Goal: Information Seeking & Learning: Learn about a topic

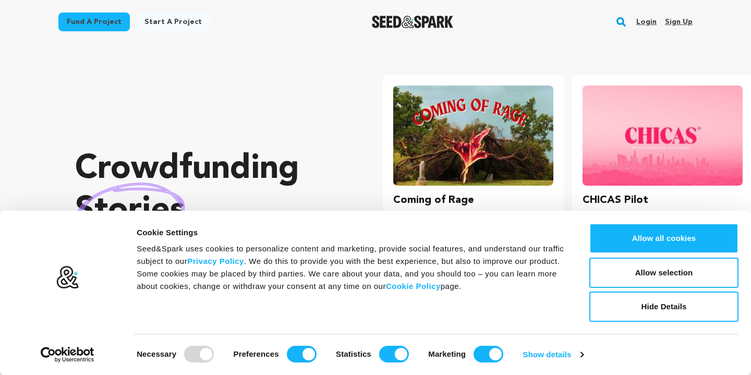
scroll to position [91, 0]
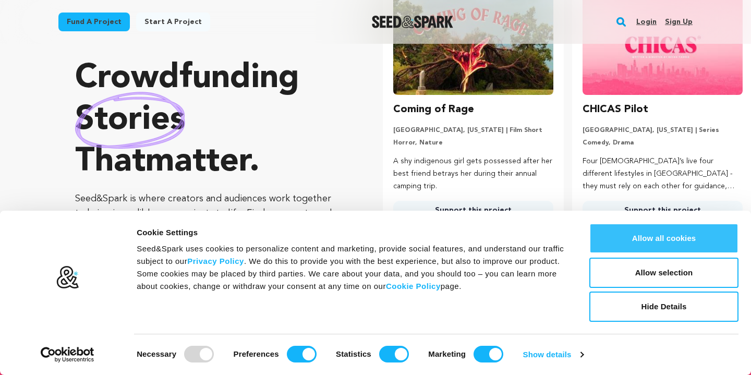
click at [398, 245] on button "Allow all cookies" at bounding box center [663, 238] width 149 height 30
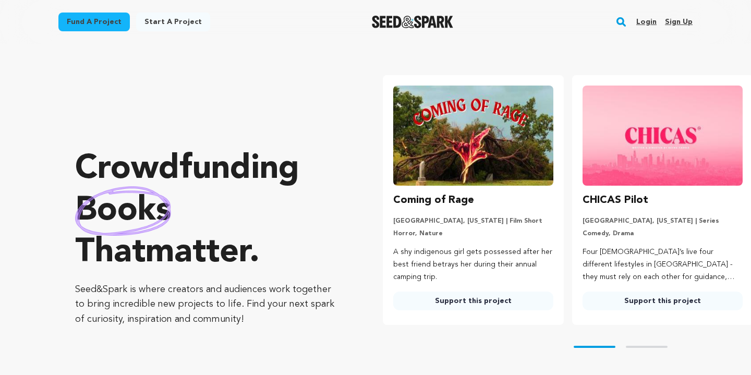
scroll to position [0, 0]
click at [398, 303] on link "Support this project" at bounding box center [473, 301] width 160 height 19
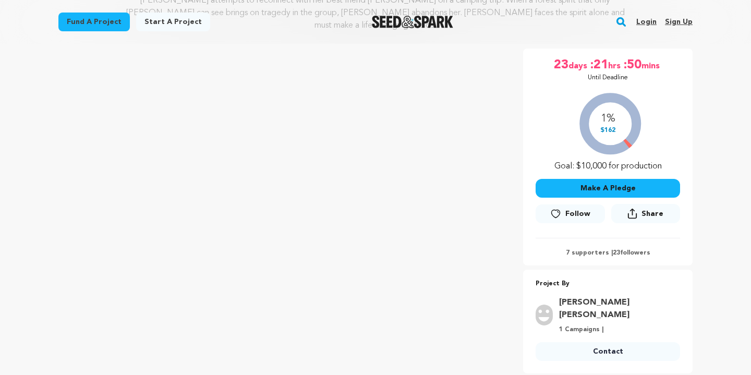
scroll to position [181, 0]
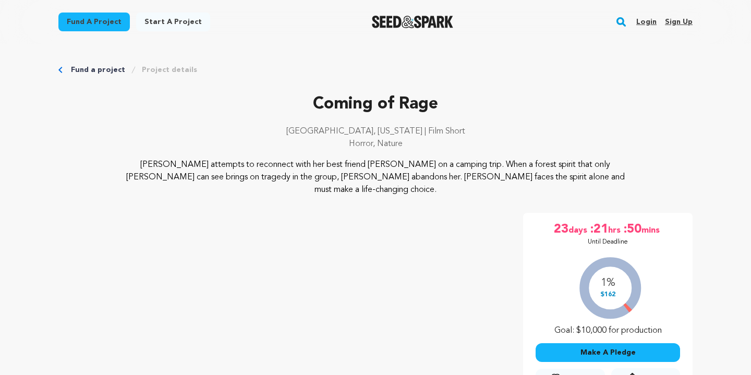
click at [62, 70] on icon "Breadcrumb" at bounding box center [60, 70] width 4 height 6
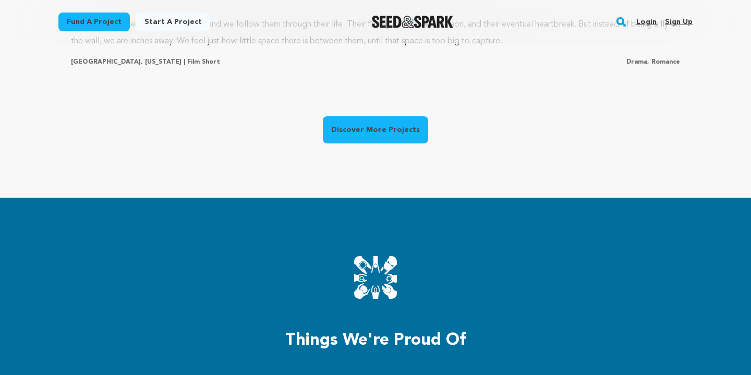
scroll to position [719, 0]
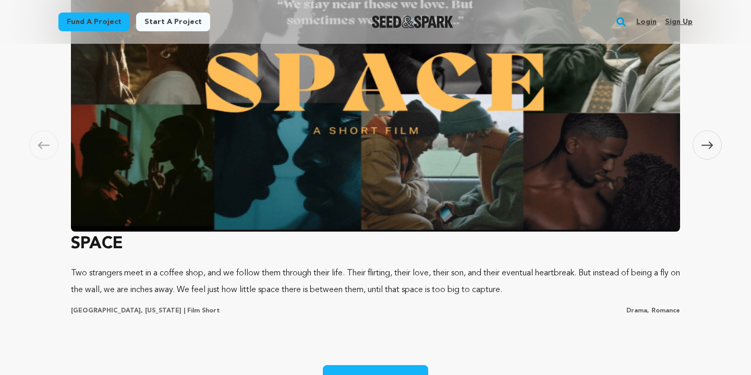
click at [715, 150] on span at bounding box center [707, 144] width 29 height 29
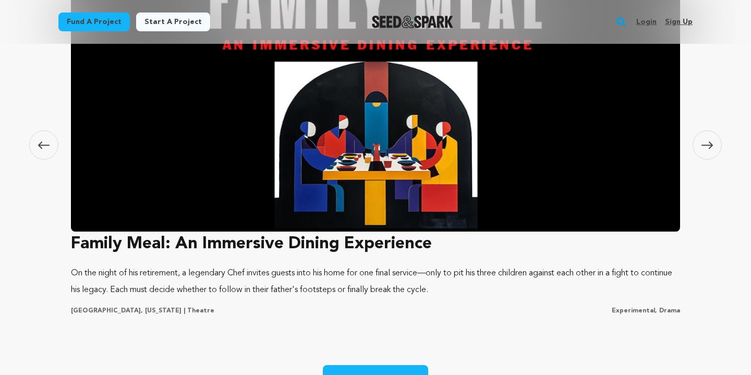
click at [715, 150] on span at bounding box center [707, 144] width 29 height 29
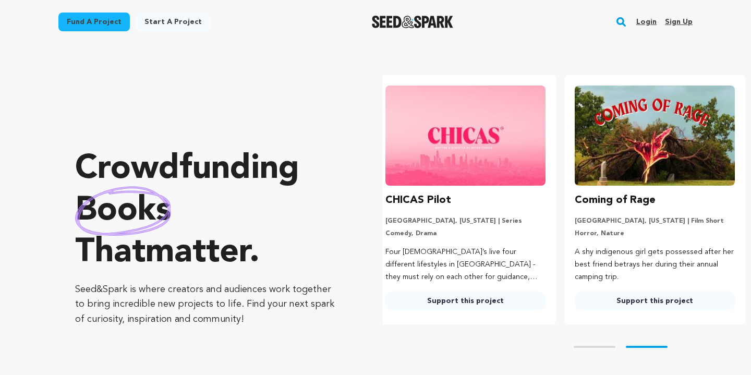
scroll to position [0, 198]
click at [619, 19] on rect "button" at bounding box center [621, 22] width 13 height 13
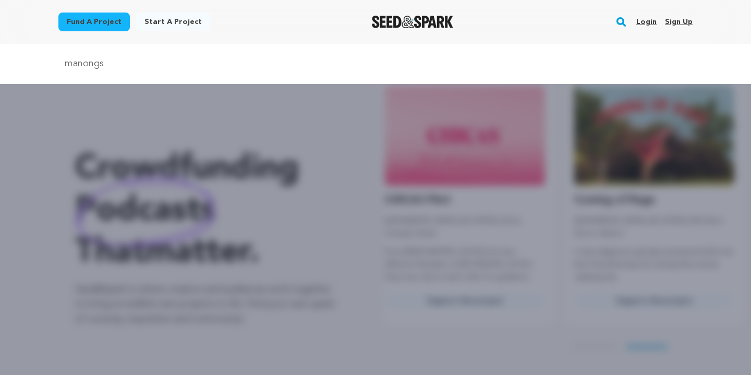
type input "manongs"
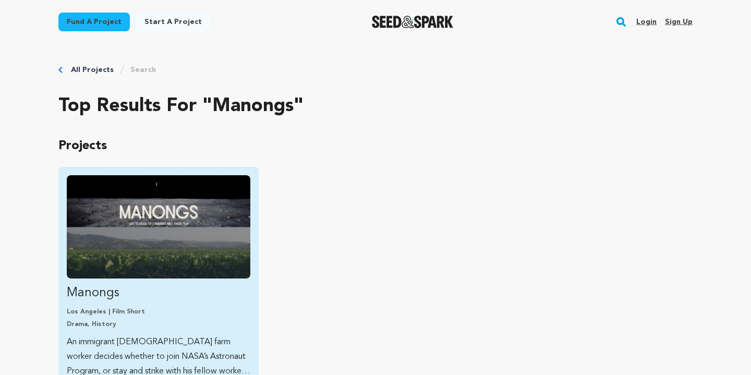
scroll to position [53, 0]
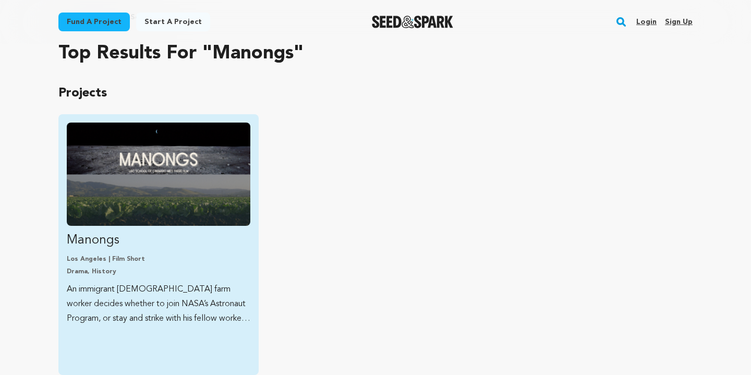
click at [163, 241] on p "Manongs" at bounding box center [159, 240] width 184 height 17
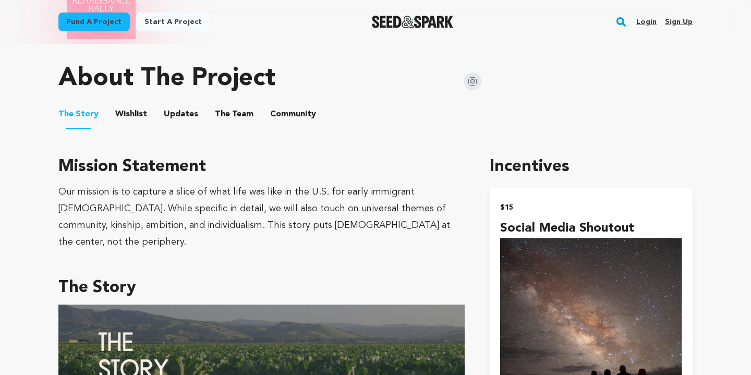
scroll to position [490, 0]
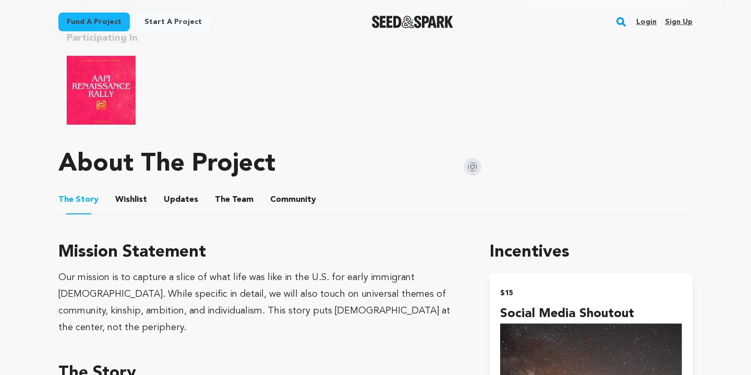
click at [137, 203] on button "Wishlist" at bounding box center [131, 201] width 25 height 25
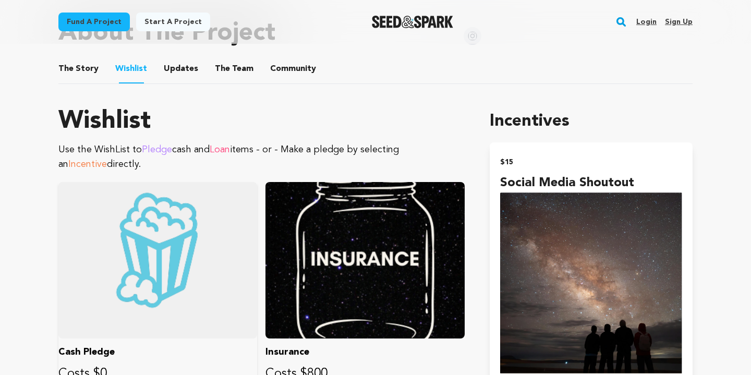
scroll to position [613, 0]
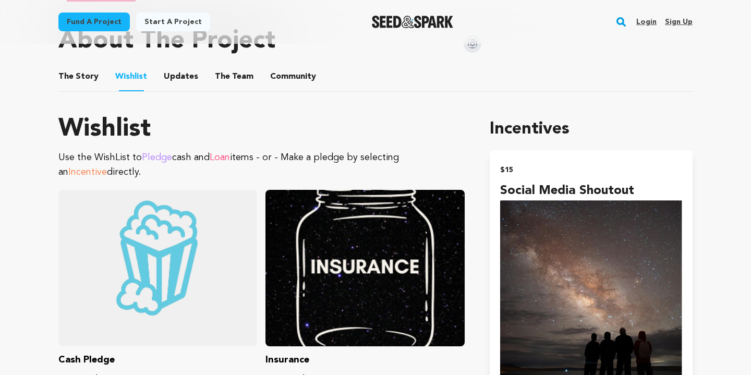
click at [186, 76] on button "Updates" at bounding box center [180, 78] width 25 height 25
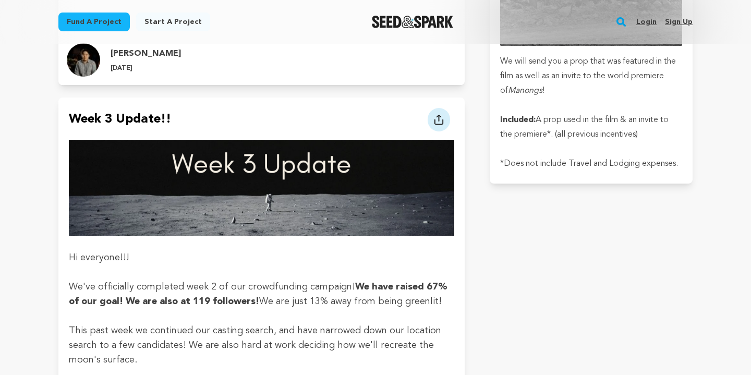
scroll to position [3296, 0]
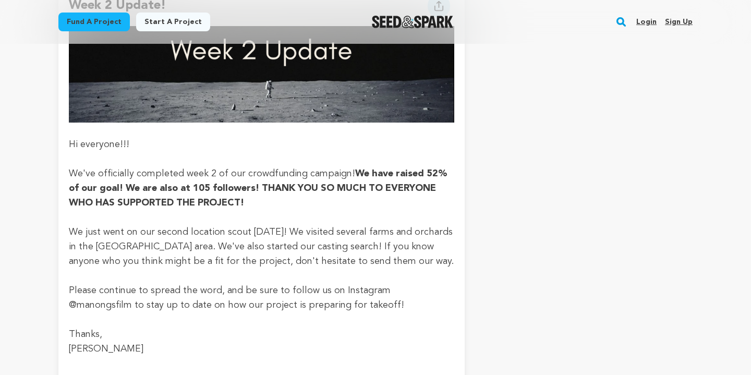
click at [347, 166] on p "We've officially completed week 2 of our crowdfunding campaign! We have raised …" at bounding box center [262, 188] width 386 height 44
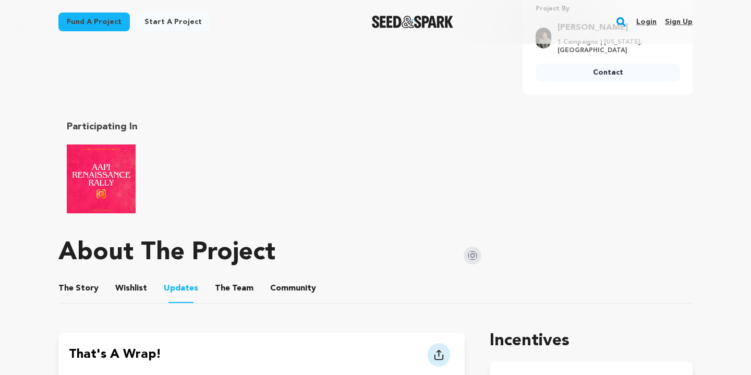
scroll to position [521, 0]
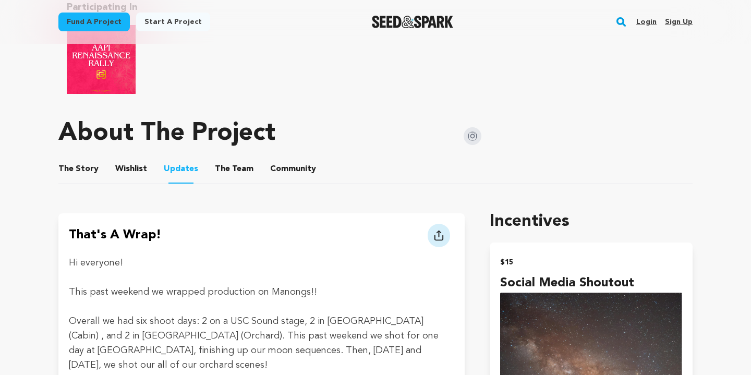
click at [230, 166] on button "The Team" at bounding box center [234, 171] width 25 height 25
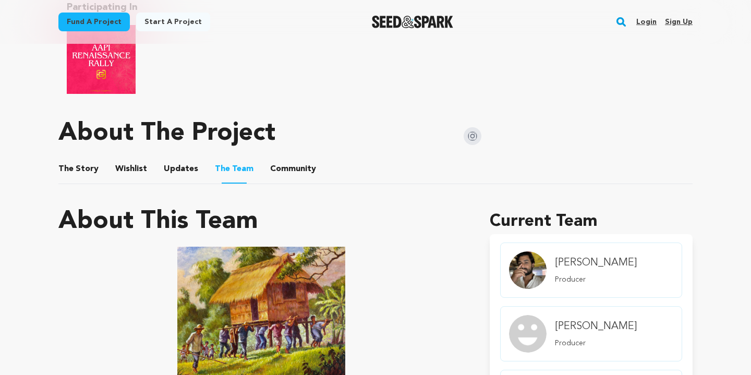
click at [281, 163] on button "Community" at bounding box center [293, 171] width 25 height 25
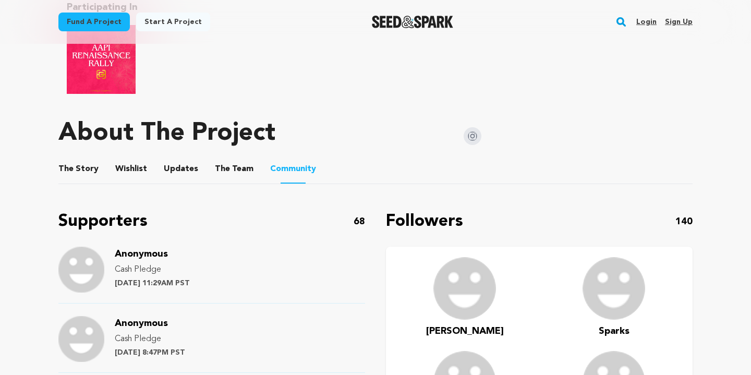
click at [232, 171] on button "The Team" at bounding box center [234, 171] width 25 height 25
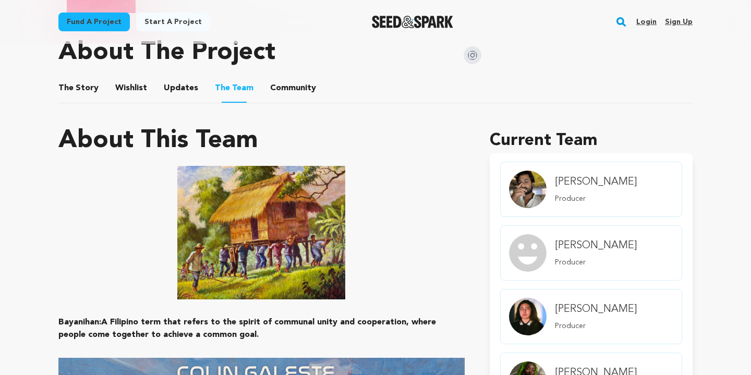
scroll to position [583, 0]
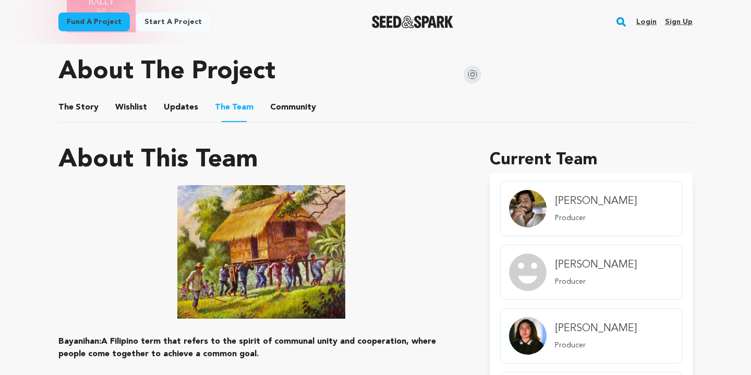
click at [543, 207] on img "member.name Profile" at bounding box center [528, 209] width 38 height 38
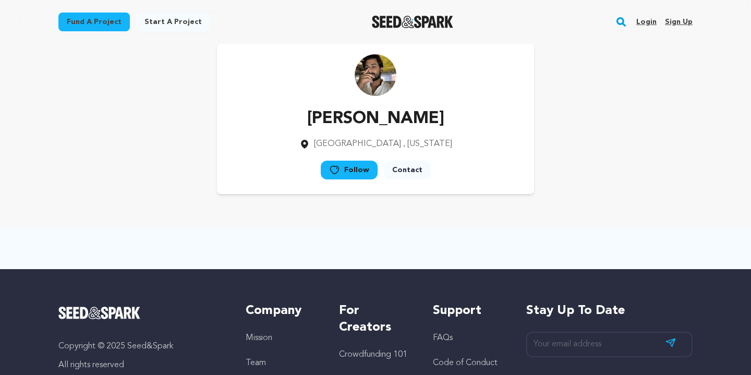
scroll to position [19, 0]
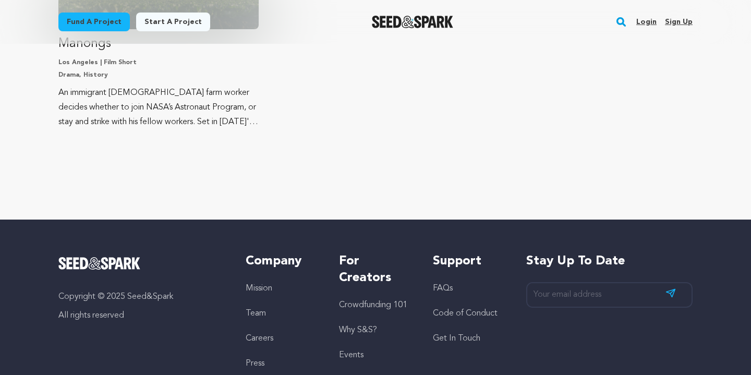
scroll to position [249, 0]
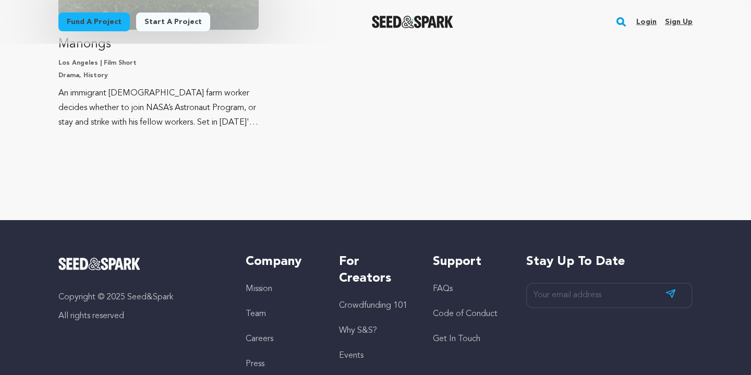
click at [125, 94] on p "An immigrant Filipino farm worker decides whether to join NASA’s Astronaut Prog…" at bounding box center [158, 108] width 200 height 44
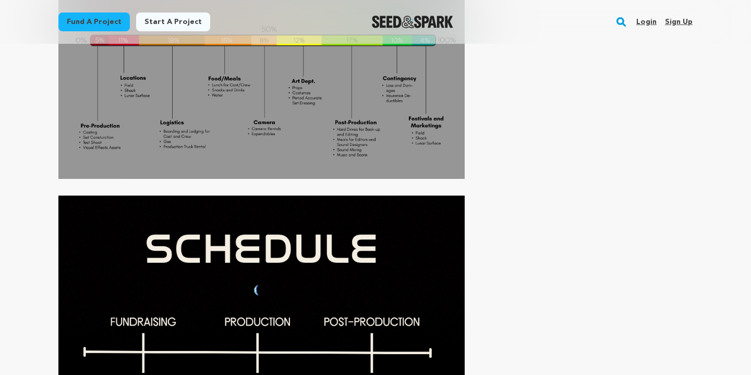
scroll to position [4186, 0]
click at [203, 195] on img at bounding box center [261, 340] width 406 height 290
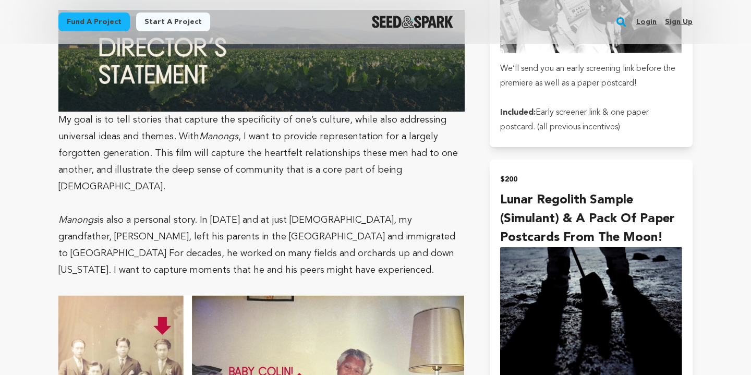
scroll to position [1989, 0]
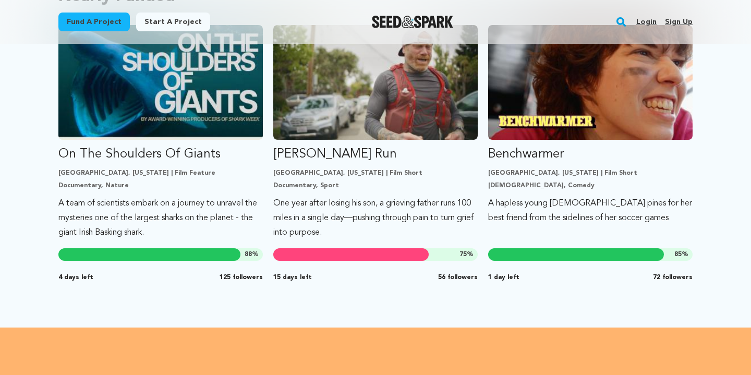
scroll to position [935, 0]
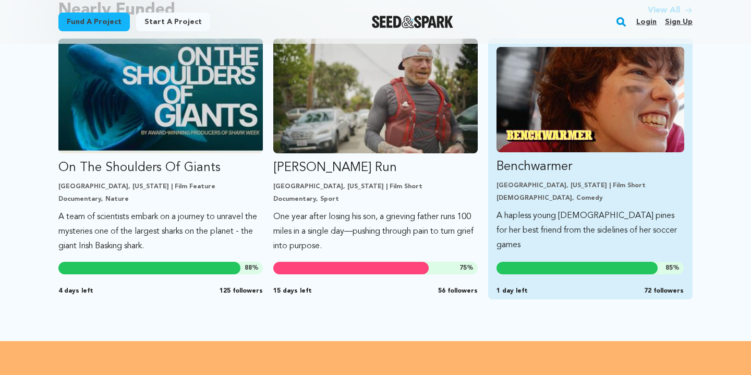
click at [563, 168] on p "Benchwarmer" at bounding box center [591, 167] width 188 height 17
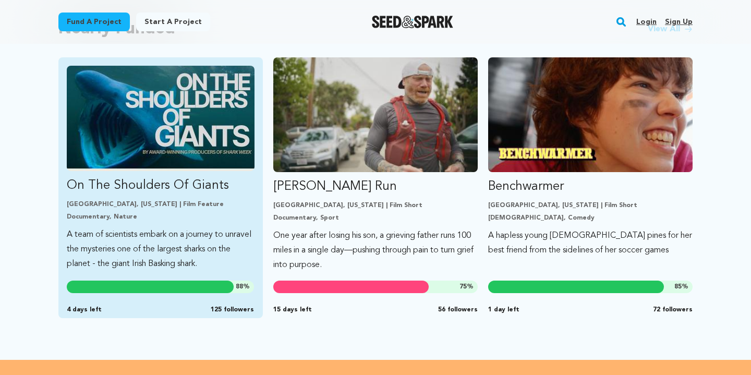
scroll to position [916, 0]
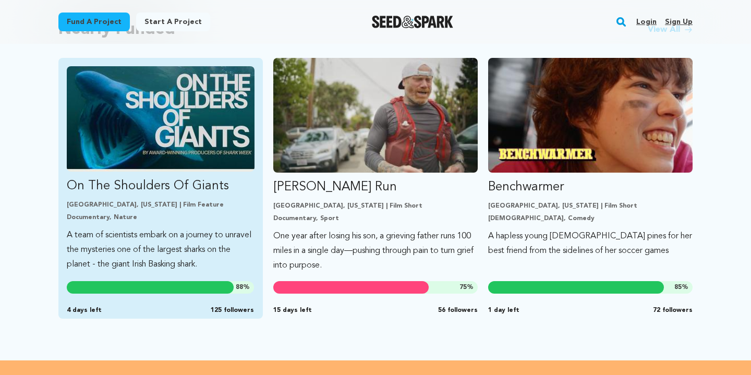
click at [170, 128] on img "Fund On The Shoulders Of Giants" at bounding box center [161, 118] width 188 height 105
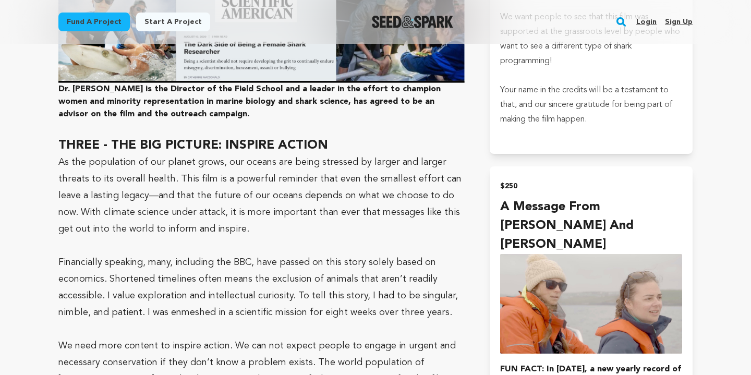
scroll to position [2816, 0]
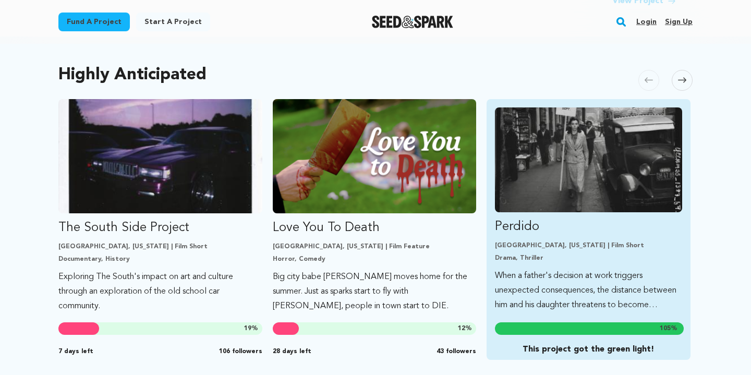
scroll to position [534, 0]
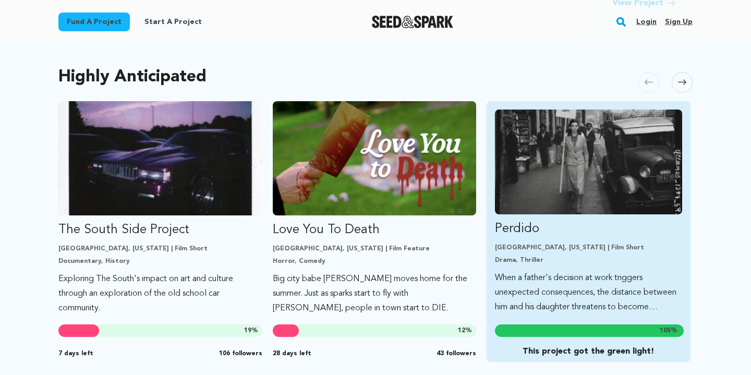
click at [622, 141] on img "Fund Perdido" at bounding box center [588, 162] width 187 height 105
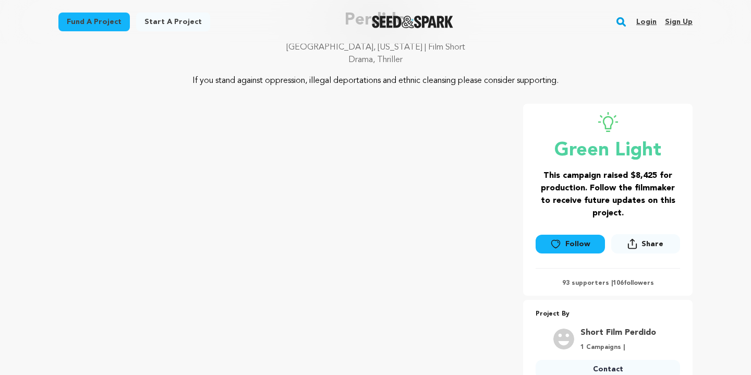
scroll to position [85, 0]
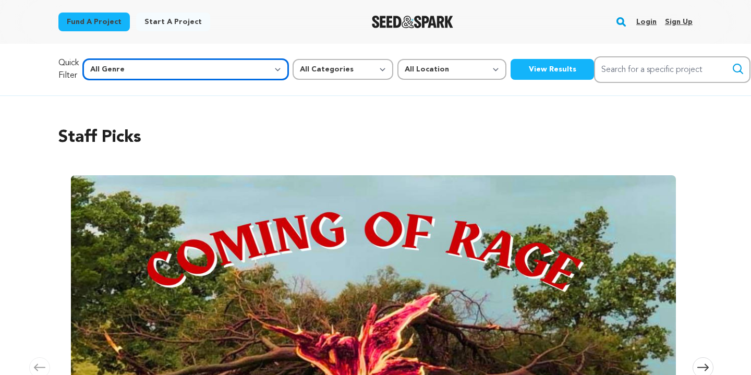
click at [167, 67] on select "All Genre Action Adventure Afrobeat Alternative Ambient Animation Bebop Big Ban…" at bounding box center [186, 69] width 206 height 21
select select "8"
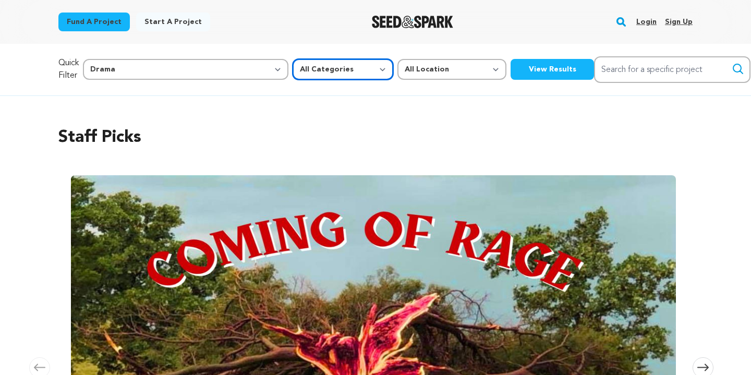
click at [293, 64] on select "All Categories Film Feature Film Short Series Music Video Comics Artist Residen…" at bounding box center [343, 69] width 101 height 21
select select "383"
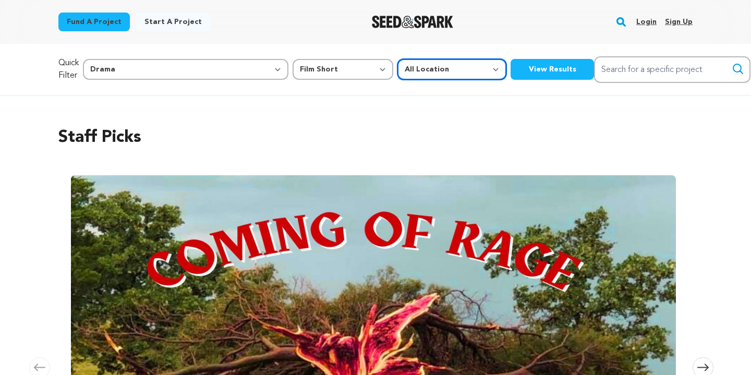
click at [398, 74] on select "All Location Everywhere United States Canada" at bounding box center [452, 69] width 109 height 21
select select "1671"
click at [511, 63] on button "View Results" at bounding box center [552, 69] width 83 height 21
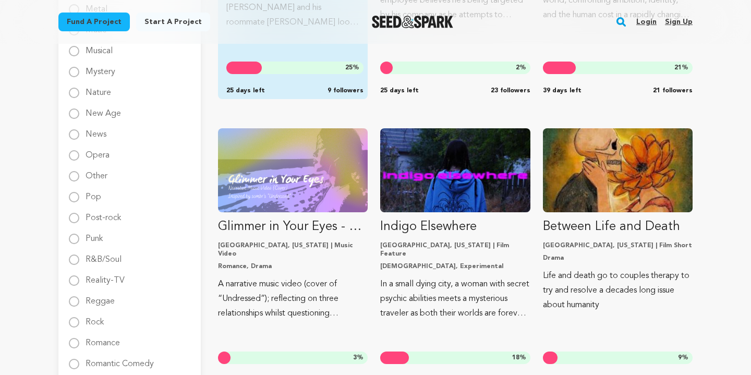
scroll to position [1249, 0]
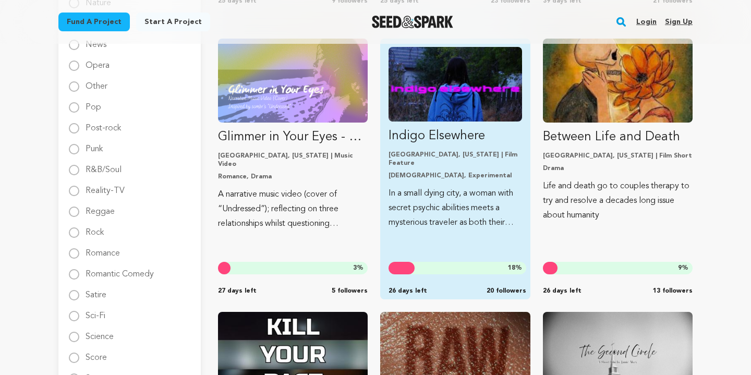
click at [451, 188] on p "In a small dying city, a woman with secret psychic abilities meets a mysterious…" at bounding box center [455, 208] width 133 height 44
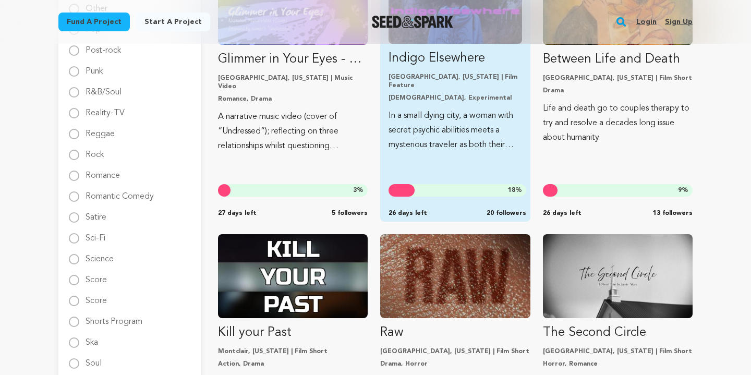
scroll to position [1435, 0]
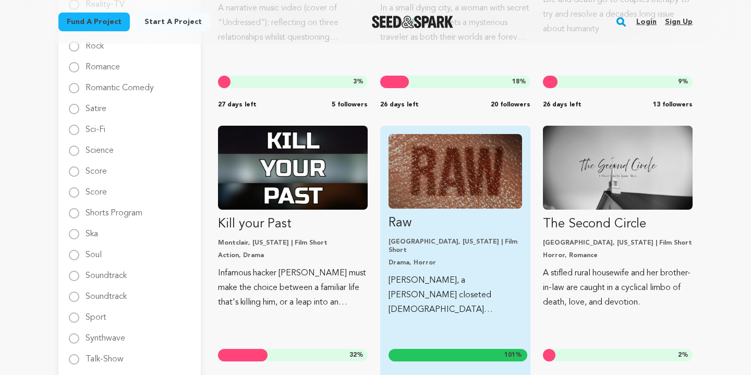
click at [459, 259] on link "Raw Long Beach, California | Film Short Drama, Horror Arturo, a young closeted …" at bounding box center [455, 225] width 133 height 183
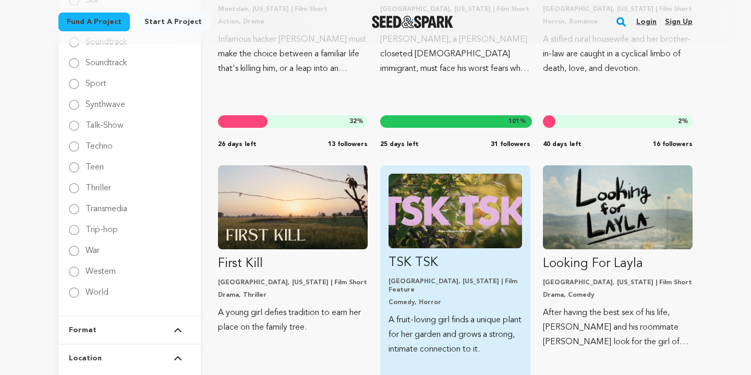
click at [462, 270] on p "TSK TSK" at bounding box center [455, 263] width 133 height 17
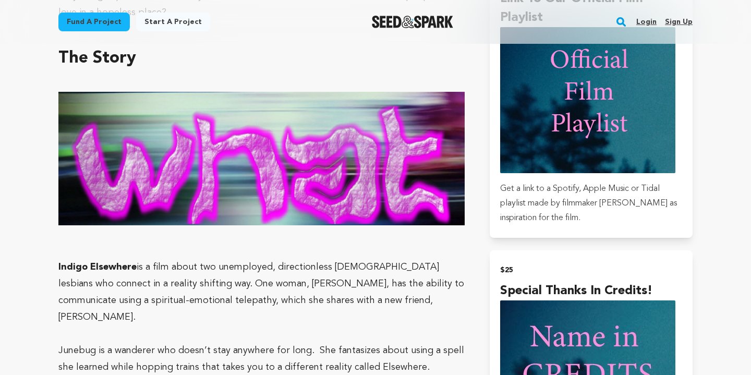
scroll to position [829, 0]
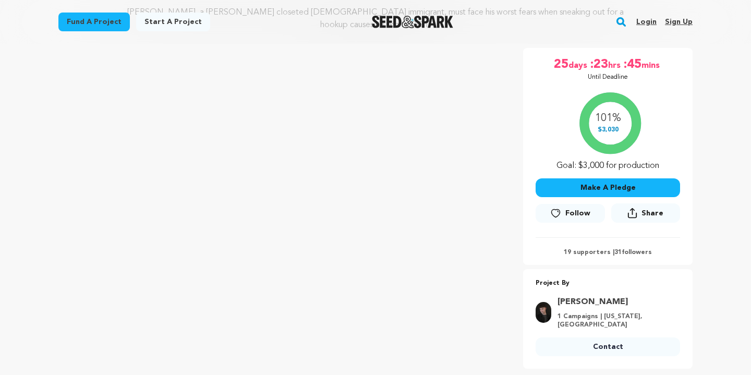
scroll to position [150, 0]
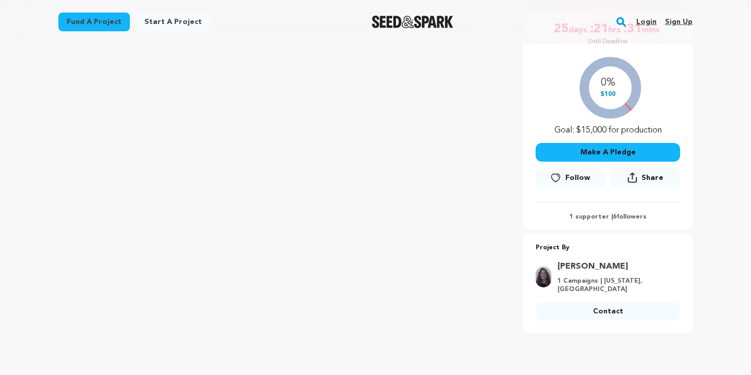
scroll to position [158, 0]
